Goal: Task Accomplishment & Management: Use online tool/utility

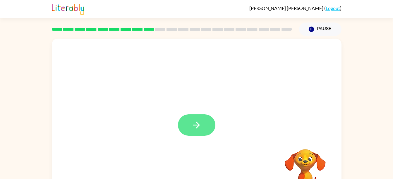
click at [190, 118] on button "button" at bounding box center [196, 124] width 37 height 21
click at [101, 18] on div "Lillian Ambriz ( Logout )" at bounding box center [196, 9] width 289 height 18
drag, startPoint x: 190, startPoint y: 118, endPoint x: 101, endPoint y: 18, distance: 134.0
click at [101, 18] on div "Lillian Ambriz ( Logout )" at bounding box center [196, 9] width 289 height 18
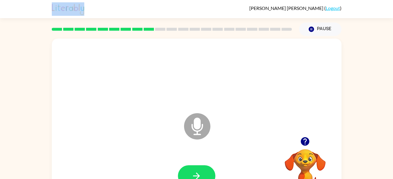
scroll to position [27, 0]
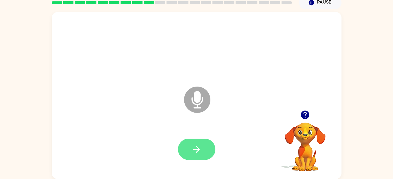
click at [192, 152] on icon "button" at bounding box center [196, 149] width 10 height 10
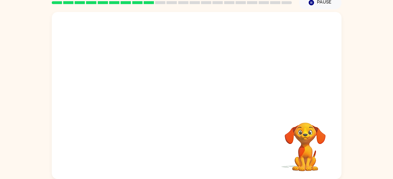
click at [101, 18] on div at bounding box center [196, 95] width 289 height 167
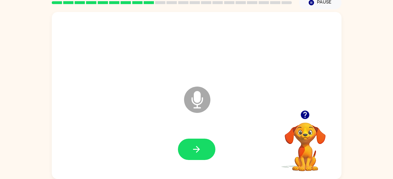
click at [196, 104] on icon at bounding box center [197, 100] width 26 height 26
click at [196, 106] on icon "Microphone The Microphone is here when it is your turn to talk" at bounding box center [226, 107] width 88 height 44
click at [203, 150] on button "button" at bounding box center [196, 149] width 37 height 21
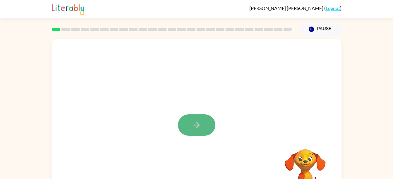
click at [194, 124] on icon "button" at bounding box center [196, 125] width 10 height 10
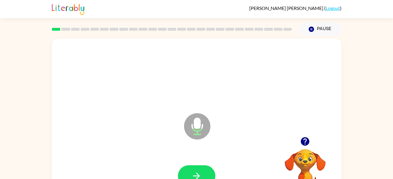
click at [303, 143] on icon "button" at bounding box center [305, 141] width 8 height 8
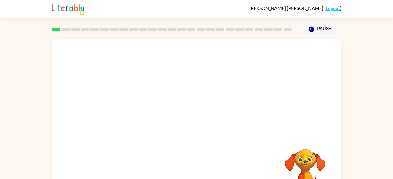
scroll to position [27, 0]
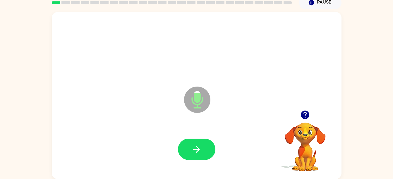
click at [184, 163] on div at bounding box center [197, 149] width 278 height 48
click at [194, 153] on icon "button" at bounding box center [196, 149] width 10 height 10
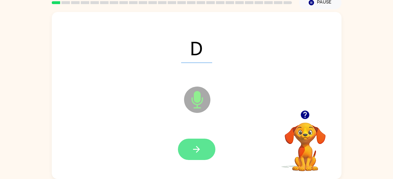
click at [190, 153] on button "button" at bounding box center [196, 149] width 37 height 21
click at [202, 148] on button "button" at bounding box center [196, 149] width 37 height 21
click at [199, 156] on button "button" at bounding box center [196, 149] width 37 height 21
click at [196, 153] on icon "button" at bounding box center [196, 149] width 10 height 10
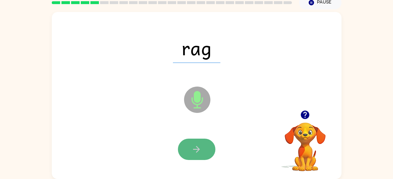
click at [192, 150] on icon "button" at bounding box center [196, 149] width 10 height 10
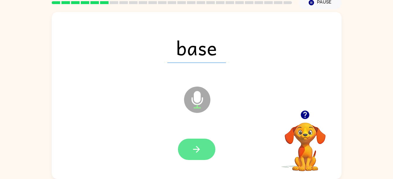
click at [201, 150] on icon "button" at bounding box center [196, 149] width 10 height 10
click at [195, 150] on icon "button" at bounding box center [196, 149] width 10 height 10
click at [198, 152] on icon "button" at bounding box center [196, 149] width 10 height 10
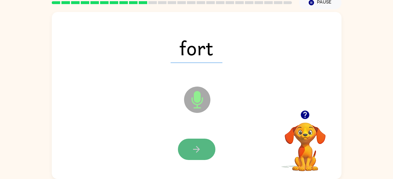
click at [204, 150] on button "button" at bounding box center [196, 149] width 37 height 21
click at [194, 147] on icon "button" at bounding box center [196, 149] width 10 height 10
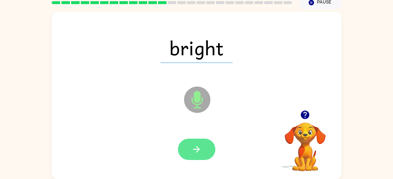
click at [185, 151] on button "button" at bounding box center [196, 149] width 37 height 21
click at [200, 146] on icon "button" at bounding box center [196, 149] width 10 height 10
click at [205, 146] on button "button" at bounding box center [196, 149] width 37 height 21
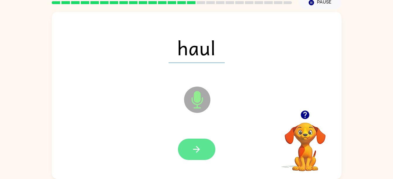
click at [196, 144] on button "button" at bounding box center [196, 149] width 37 height 21
click at [202, 146] on button "button" at bounding box center [196, 149] width 37 height 21
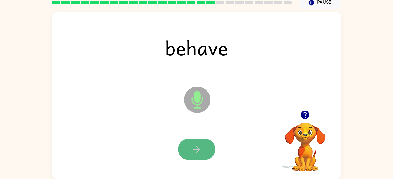
click at [192, 153] on icon "button" at bounding box center [196, 149] width 10 height 10
click at [193, 144] on icon "button" at bounding box center [196, 149] width 10 height 10
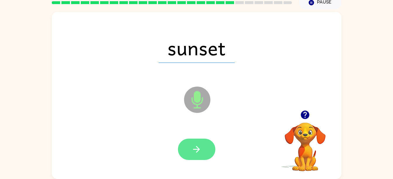
click at [192, 153] on icon "button" at bounding box center [196, 149] width 10 height 10
click at [187, 154] on button "button" at bounding box center [196, 149] width 37 height 21
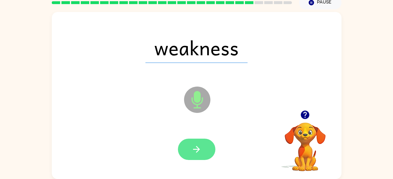
click at [201, 149] on icon "button" at bounding box center [196, 149] width 10 height 10
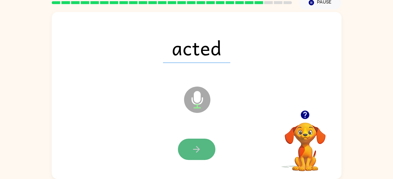
click at [197, 143] on button "button" at bounding box center [196, 149] width 37 height 21
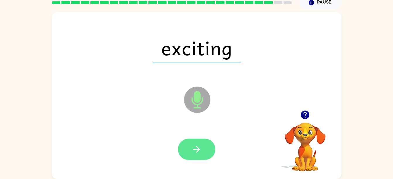
click at [208, 156] on button "button" at bounding box center [196, 149] width 37 height 21
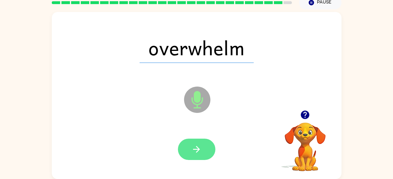
click at [196, 145] on icon "button" at bounding box center [196, 149] width 10 height 10
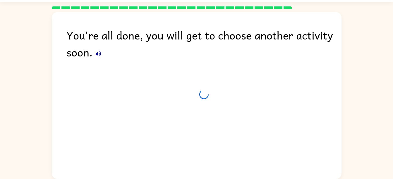
scroll to position [16, 0]
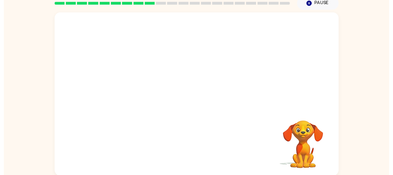
scroll to position [27, 0]
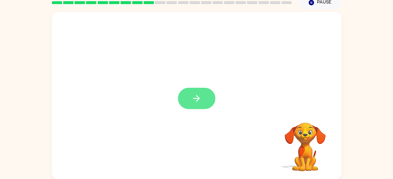
click at [211, 101] on button "button" at bounding box center [196, 98] width 37 height 21
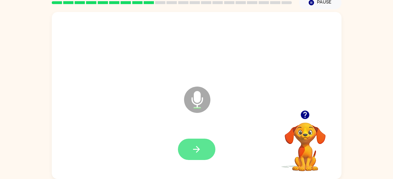
click at [194, 145] on icon "button" at bounding box center [196, 149] width 10 height 10
click at [192, 156] on button "button" at bounding box center [196, 149] width 37 height 21
click at [195, 149] on icon "button" at bounding box center [196, 149] width 7 height 7
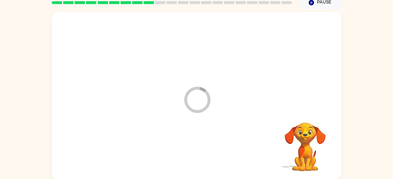
click at [195, 149] on div at bounding box center [197, 149] width 278 height 48
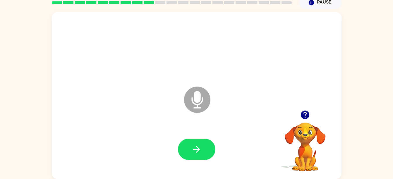
click at [213, 156] on div at bounding box center [196, 149] width 37 height 21
click at [196, 148] on icon "button" at bounding box center [196, 149] width 10 height 10
click at [202, 147] on button "button" at bounding box center [196, 149] width 37 height 21
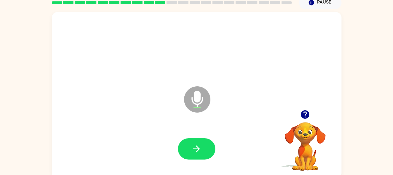
click at [199, 71] on icon at bounding box center [197, 87] width 15 height 44
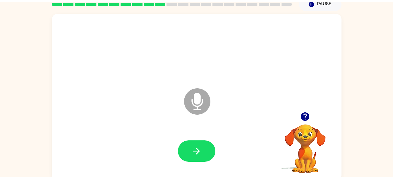
scroll to position [20, 0]
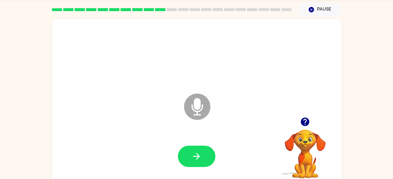
click at [199, 82] on icon at bounding box center [197, 94] width 15 height 44
click at [190, 153] on button "button" at bounding box center [196, 156] width 37 height 21
